Goal: Check status: Check status

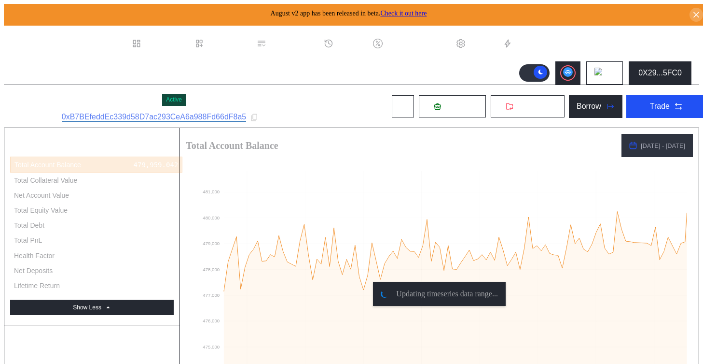
select select "*"
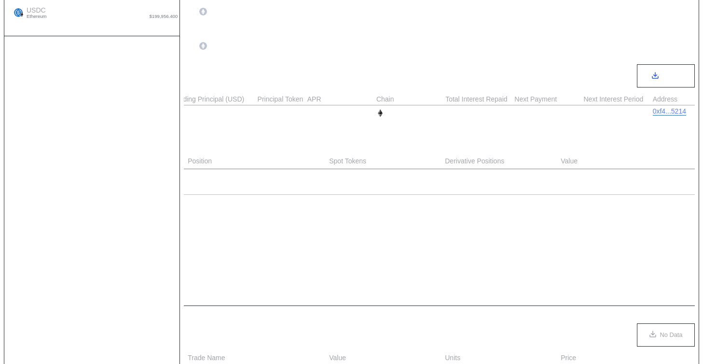
scroll to position [406, 0]
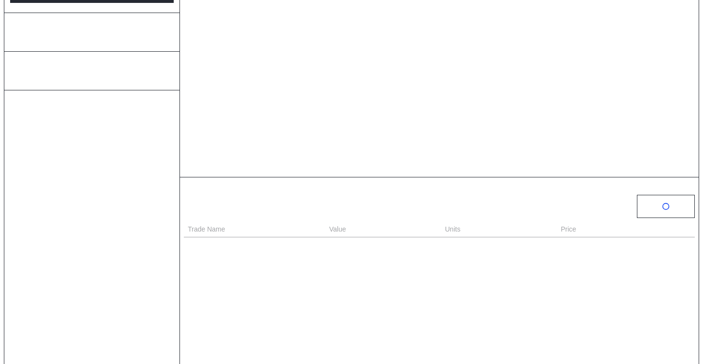
scroll to position [334, 0]
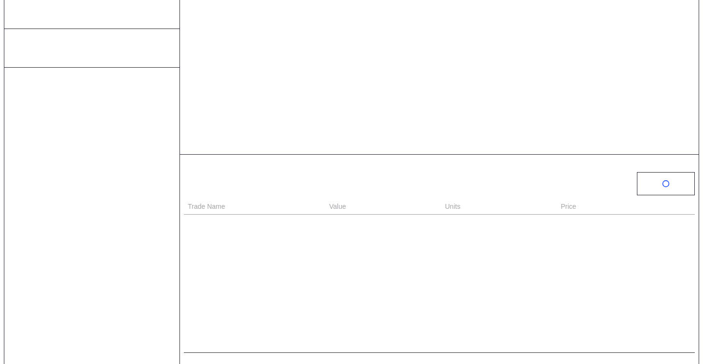
click at [294, 288] on div "No OTC Options" at bounding box center [439, 282] width 511 height 136
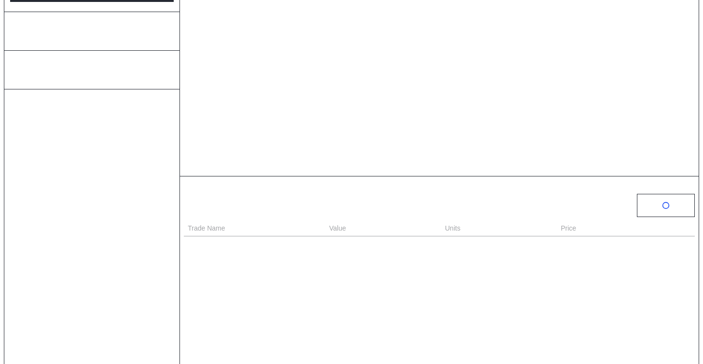
scroll to position [403, 0]
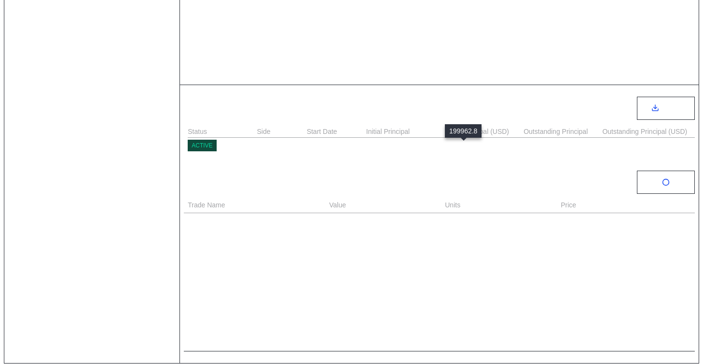
select select "*"
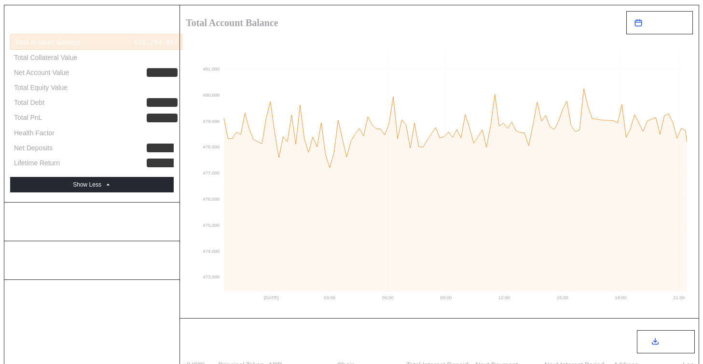
scroll to position [0, 0]
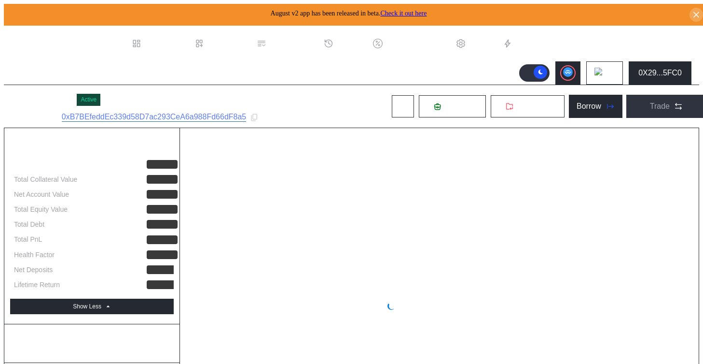
select select "*"
